Goal: Register for event/course

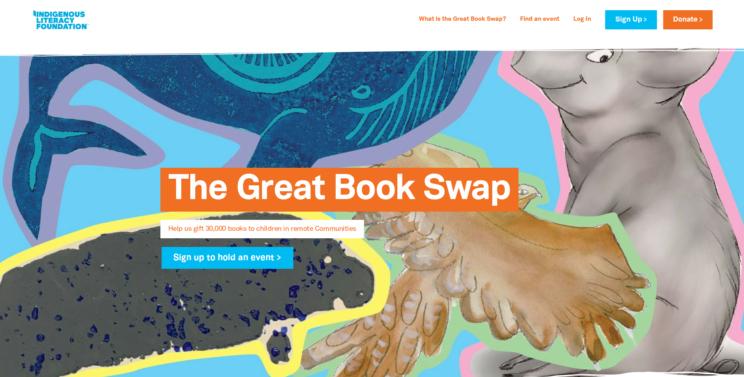
select select "AU"
click at [475, 20] on link "What is the Great Book Swap?" at bounding box center [462, 19] width 96 height 13
select select "AU"
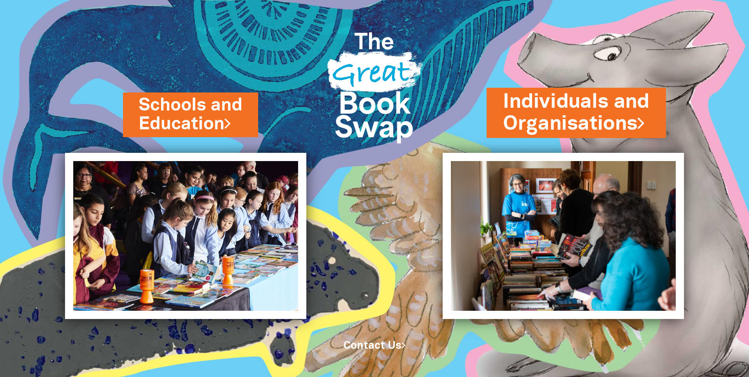
click at [570, 113] on link "Individuals and Organisations" at bounding box center [576, 112] width 147 height 49
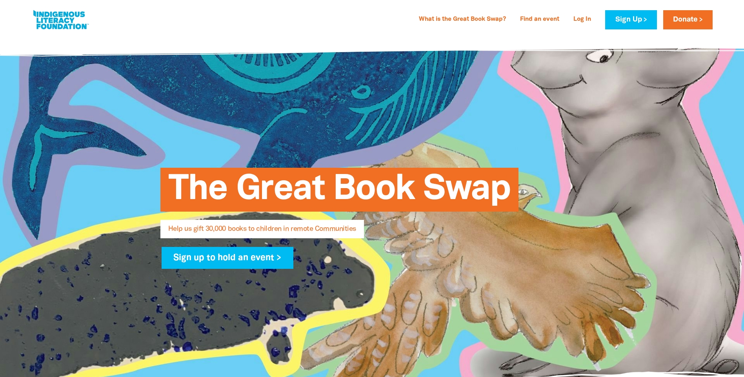
select select "AU"
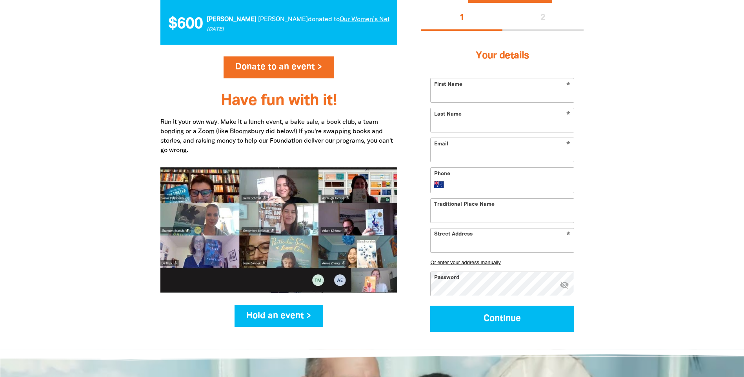
scroll to position [911, 0]
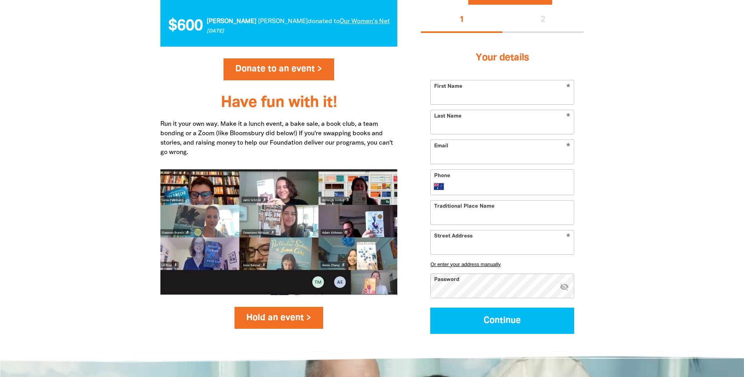
click at [271, 318] on link "Hold an event >" at bounding box center [278, 318] width 89 height 22
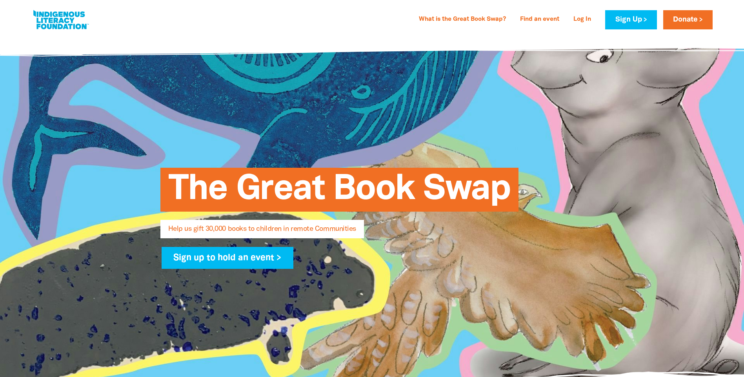
select select "AU"
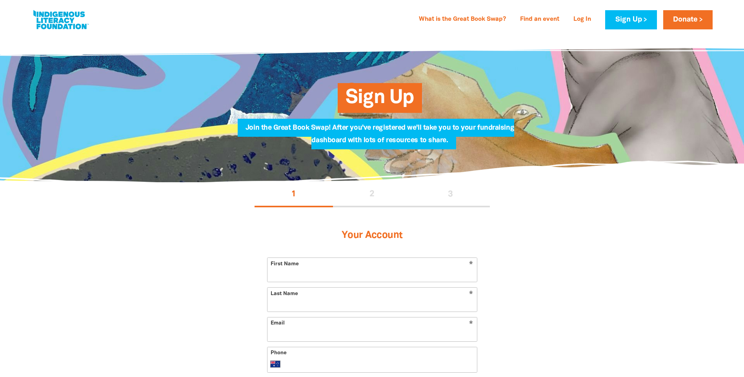
select select "AU"
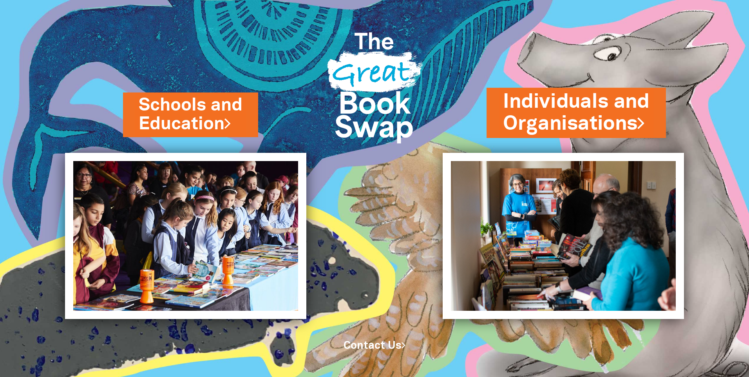
click at [593, 109] on link "Individuals and Organisations" at bounding box center [576, 112] width 147 height 49
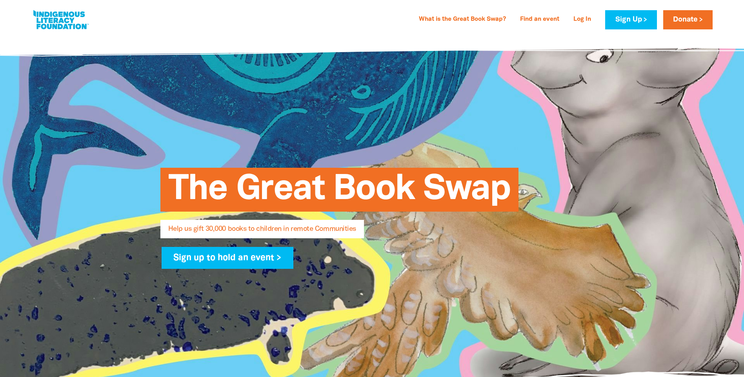
select select "AU"
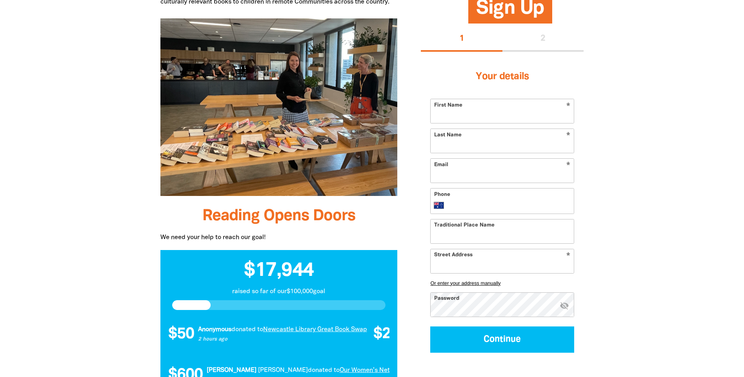
scroll to position [559, 0]
